Goal: Task Accomplishment & Management: Complete application form

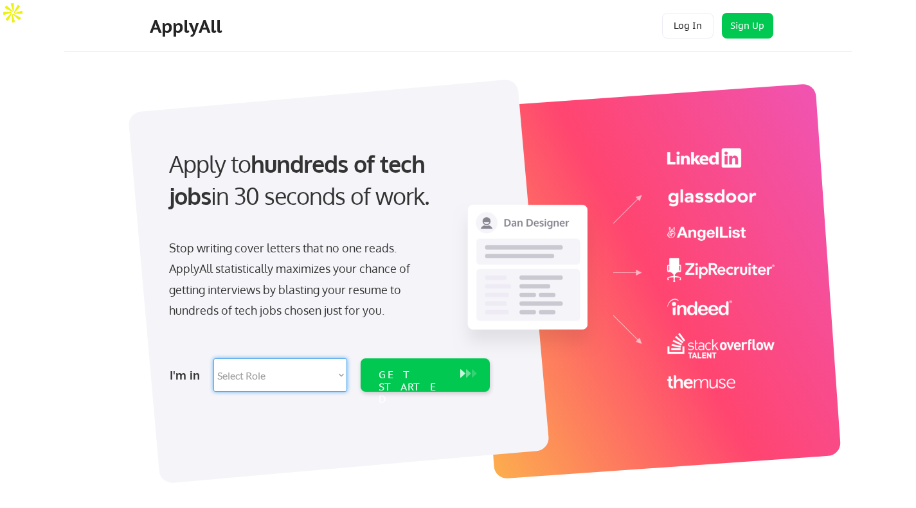
click at [339, 377] on select "Select Role Software Engineering Product Management Customer Success Sales UI/U…" at bounding box center [280, 375] width 134 height 33
select select ""marketing___comms""
click at [213, 359] on select "Select Role Software Engineering Product Management Customer Success Sales UI/U…" at bounding box center [280, 375] width 134 height 33
select select ""marketing___comms""
click at [424, 380] on div "GET STARTED" at bounding box center [413, 387] width 69 height 37
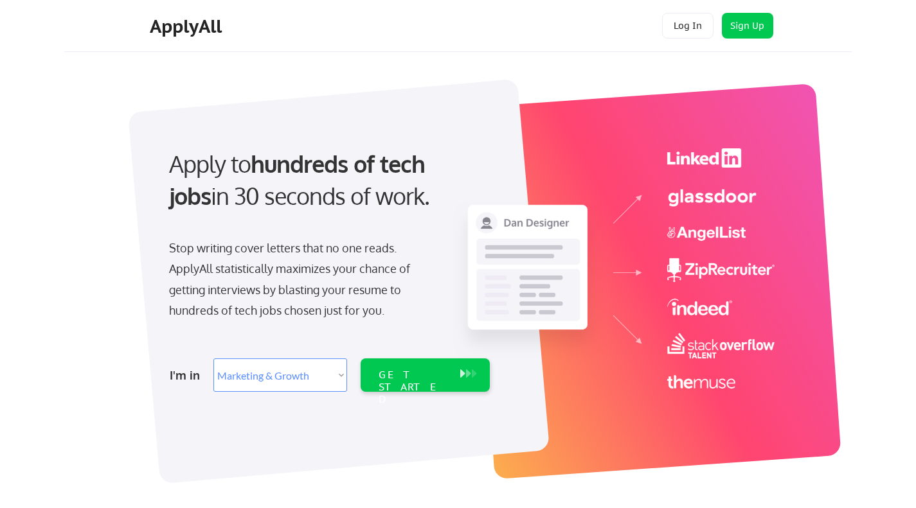
select select ""marketing___comms""
